Goal: Use online tool/utility: Utilize a website feature to perform a specific function

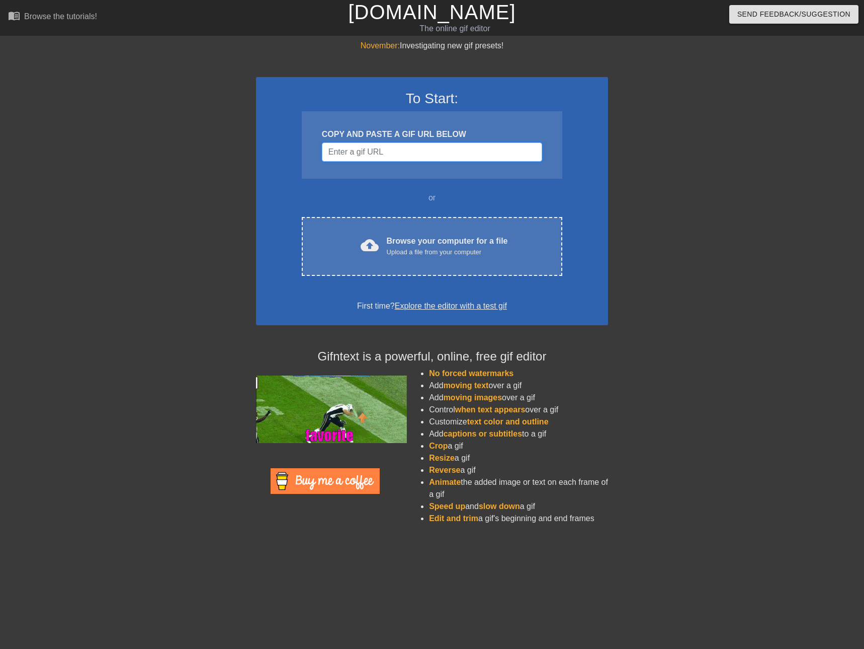
click at [371, 150] on input "Username" at bounding box center [432, 151] width 220 height 19
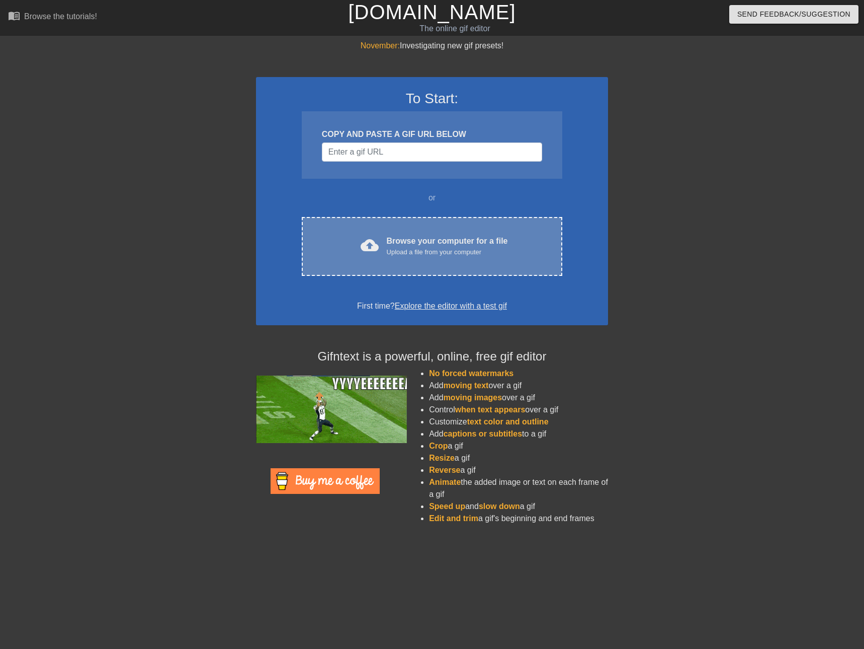
click at [437, 238] on div "Browse your computer for a file Upload a file from your computer" at bounding box center [447, 246] width 121 height 22
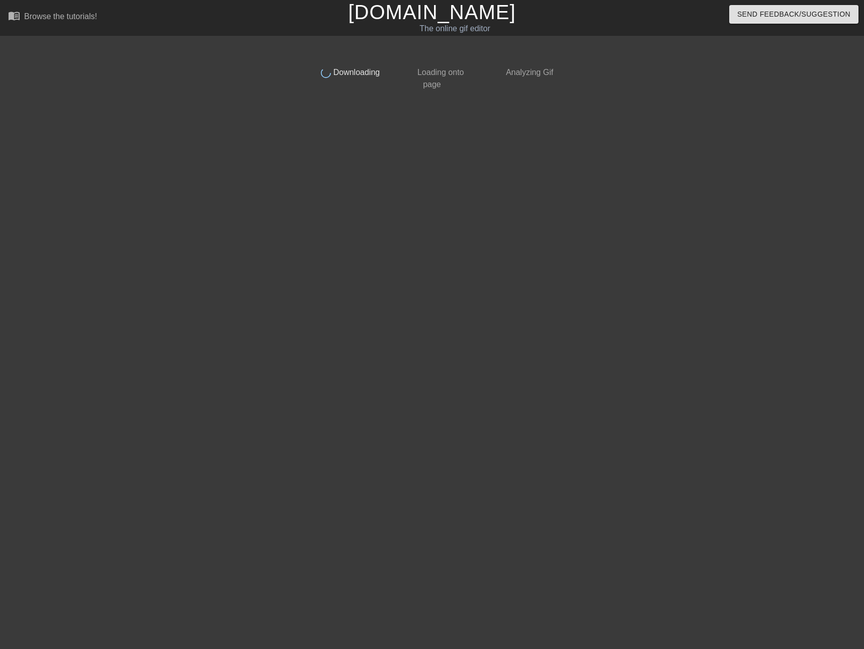
click at [368, 273] on div "done Downloading done Loading onto page done Analyzing Gif" at bounding box center [432, 191] width 253 height 302
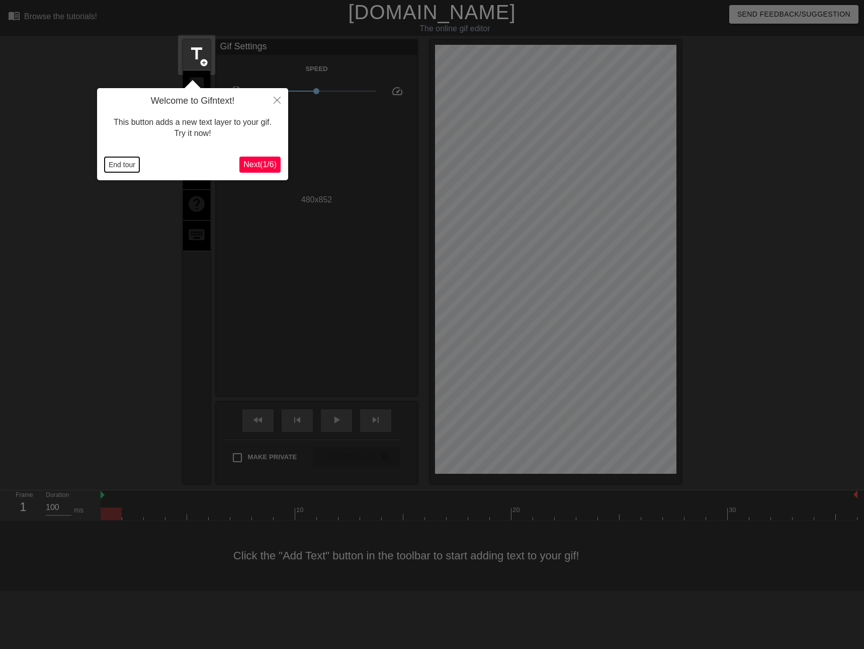
click at [124, 165] on button "End tour" at bounding box center [122, 164] width 35 height 15
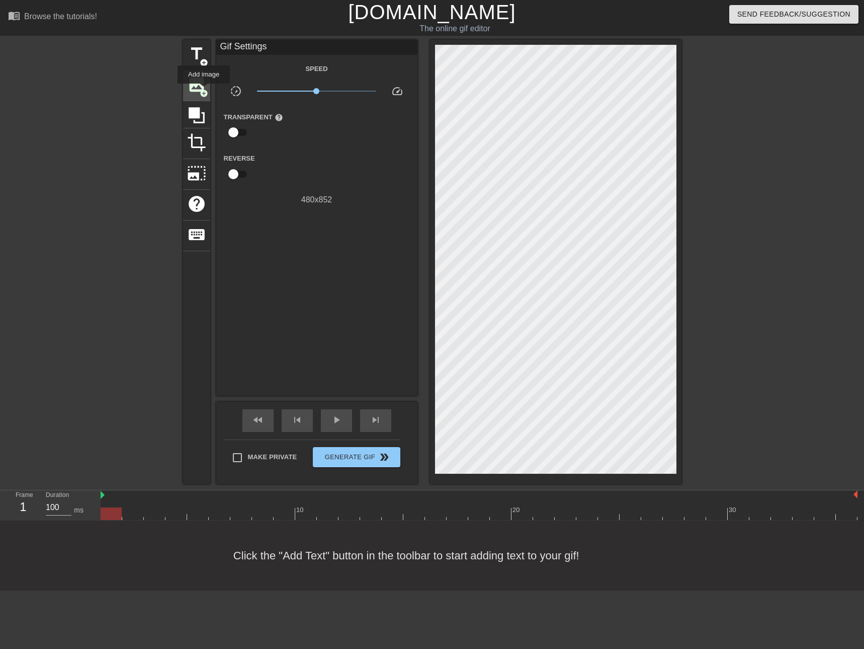
click at [204, 91] on span "add_circle" at bounding box center [204, 93] width 9 height 9
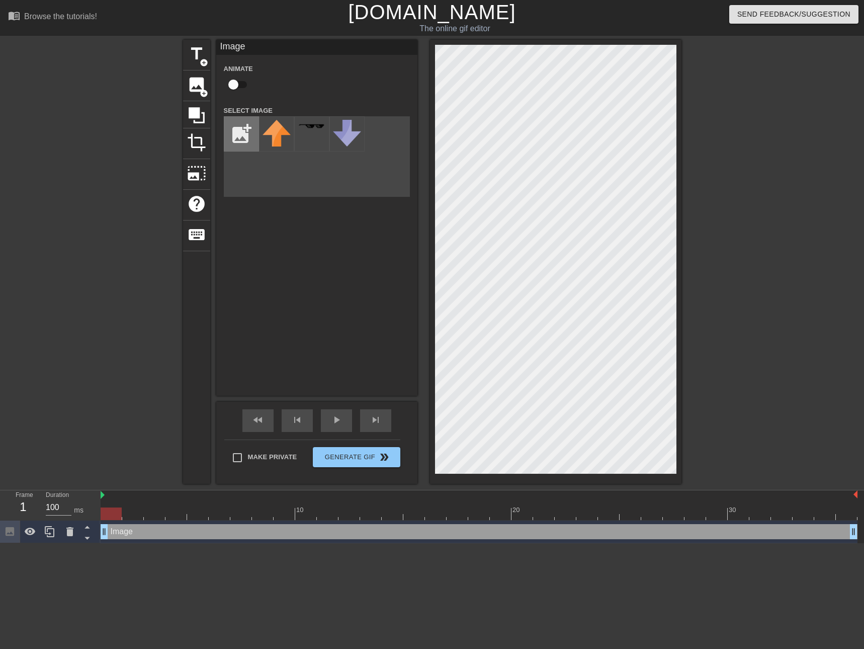
click at [246, 131] on input "file" at bounding box center [241, 134] width 34 height 34
click at [277, 129] on img at bounding box center [277, 126] width 28 height 5
click at [243, 138] on input "file" at bounding box center [241, 134] width 34 height 34
type input "C:\fakepath\Iron Maiden title Powerslave.png"
click at [276, 130] on div at bounding box center [276, 133] width 35 height 35
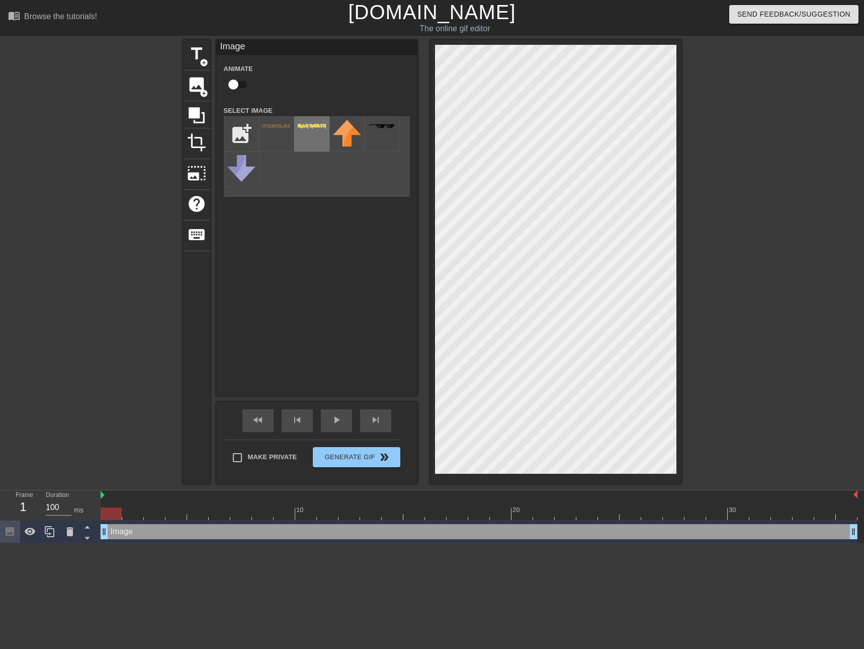
click at [312, 126] on img at bounding box center [312, 126] width 28 height 5
click at [88, 540] on icon at bounding box center [87, 537] width 13 height 13
click at [50, 531] on icon at bounding box center [50, 531] width 12 height 12
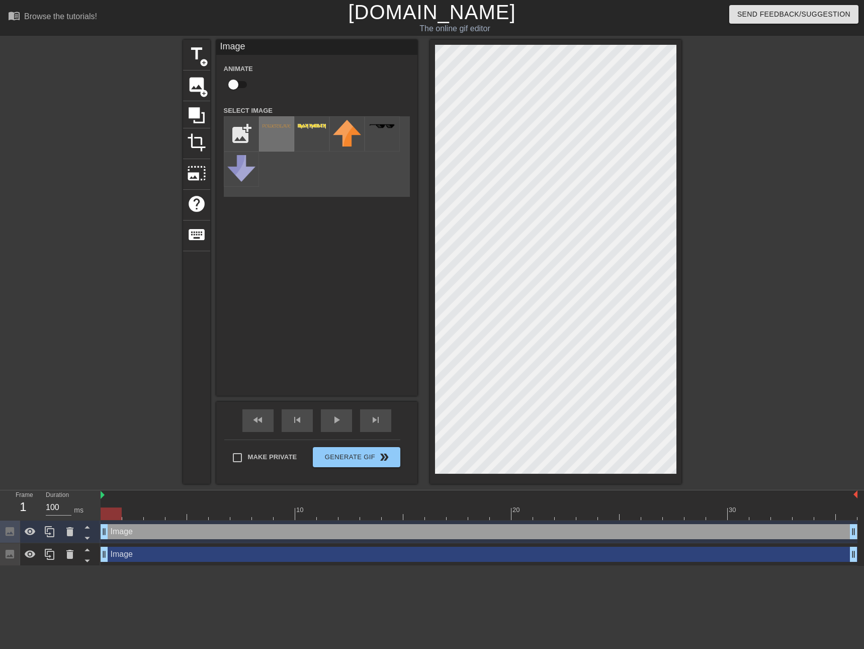
click at [283, 134] on div at bounding box center [276, 133] width 35 height 35
click at [333, 422] on span "play_arrow" at bounding box center [337, 420] width 12 height 12
click at [238, 131] on input "file" at bounding box center [241, 134] width 34 height 34
type input "C:\fakepath\Iron Maiden title Powerslave.png"
click at [275, 129] on div at bounding box center [276, 133] width 35 height 35
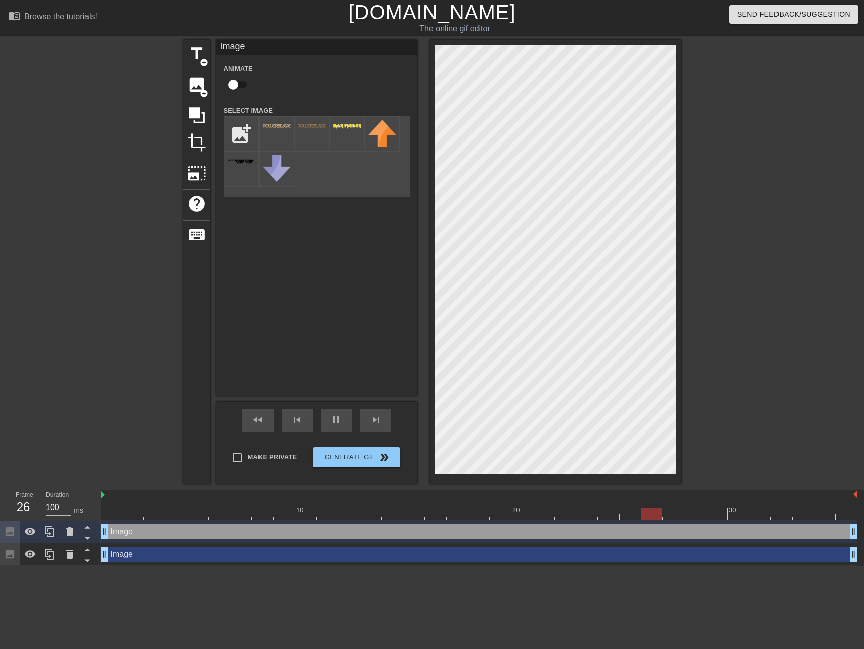
click at [728, 417] on div "title add_circle image add_circle crop photo_size_select_large help keyboard Im…" at bounding box center [432, 262] width 864 height 444
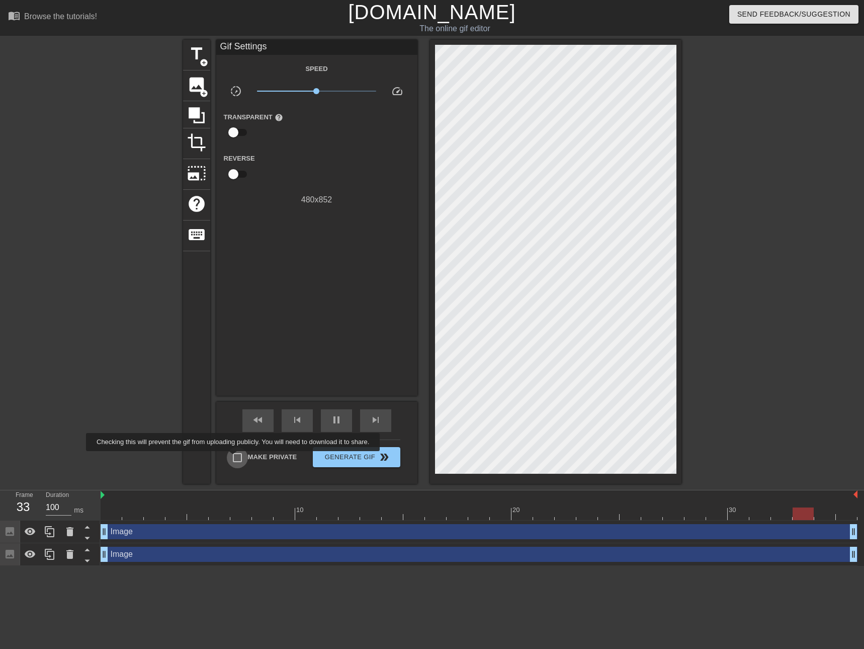
click at [235, 458] on input "Make Private" at bounding box center [237, 457] width 21 height 21
checkbox input "true"
click at [365, 459] on span "Generate Gif double_arrow" at bounding box center [356, 457] width 79 height 12
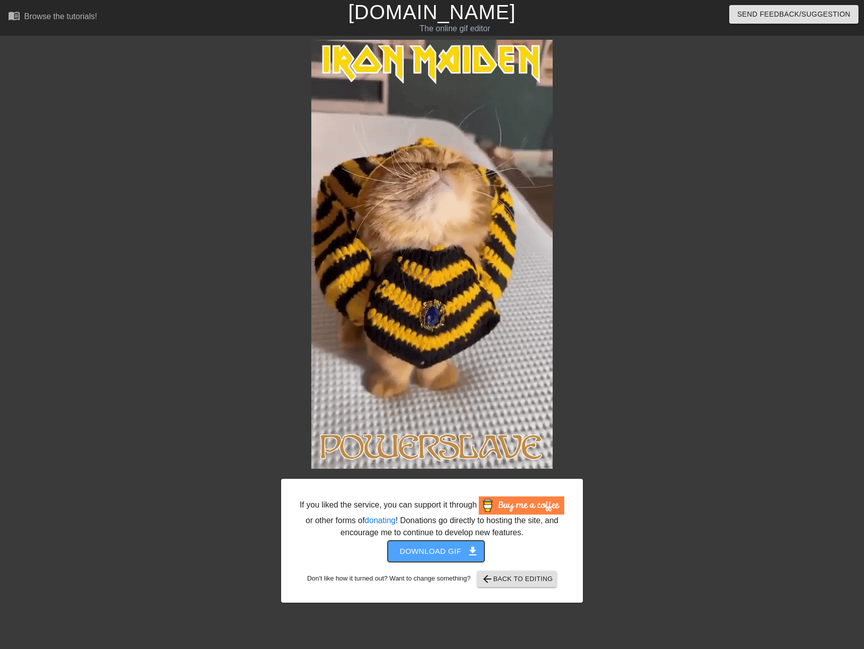
click at [449, 548] on span "Download gif get_app" at bounding box center [436, 550] width 73 height 13
